Goal: Task Accomplishment & Management: Complete application form

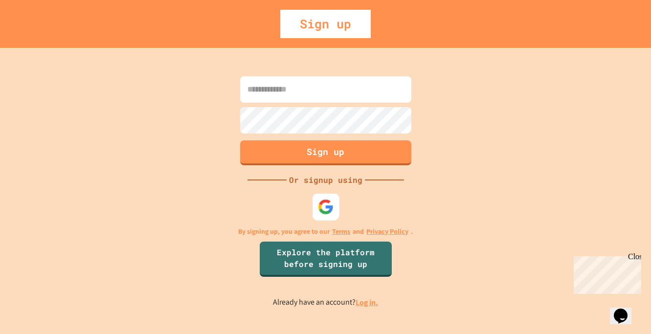
click at [323, 199] on img at bounding box center [325, 207] width 16 height 16
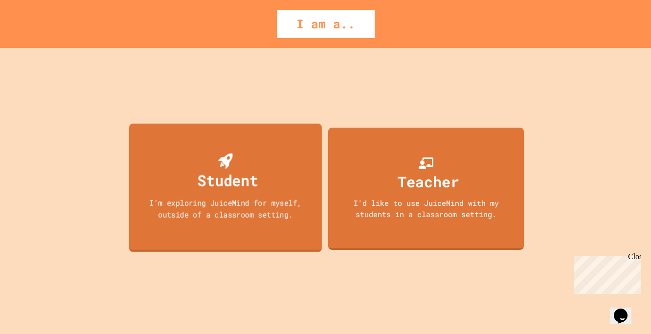
click at [287, 178] on div "Student I'm exploring JuiceMind for myself, outside of a classroom setting." at bounding box center [225, 187] width 193 height 129
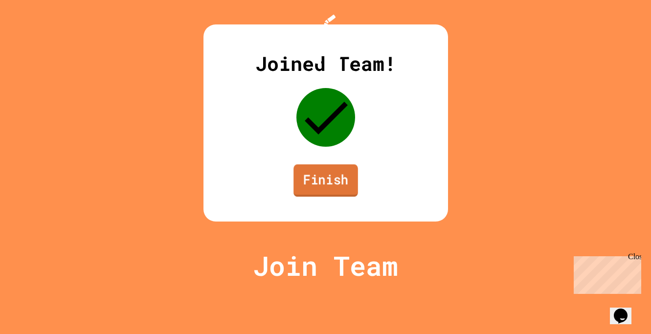
click at [321, 197] on link "Finish" at bounding box center [325, 180] width 65 height 32
